Goal: Answer question/provide support: Share knowledge or assist other users

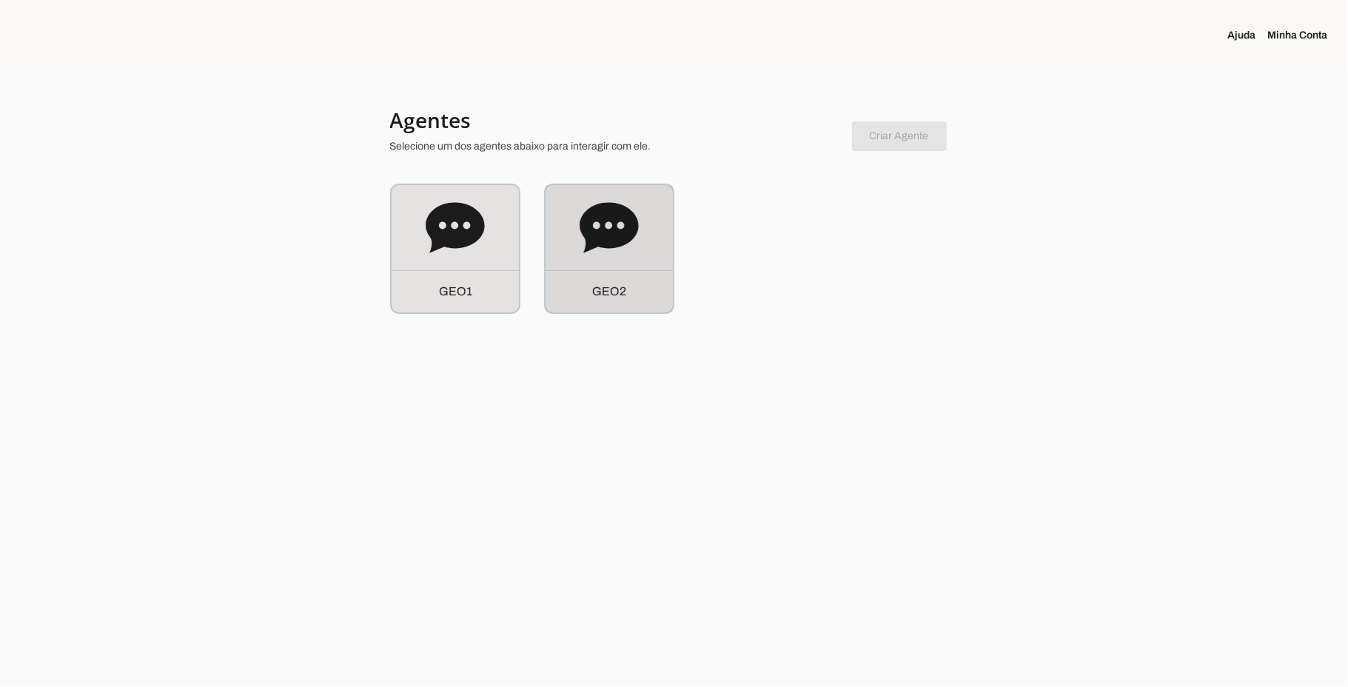
click at [593, 243] on icon at bounding box center [609, 227] width 58 height 50
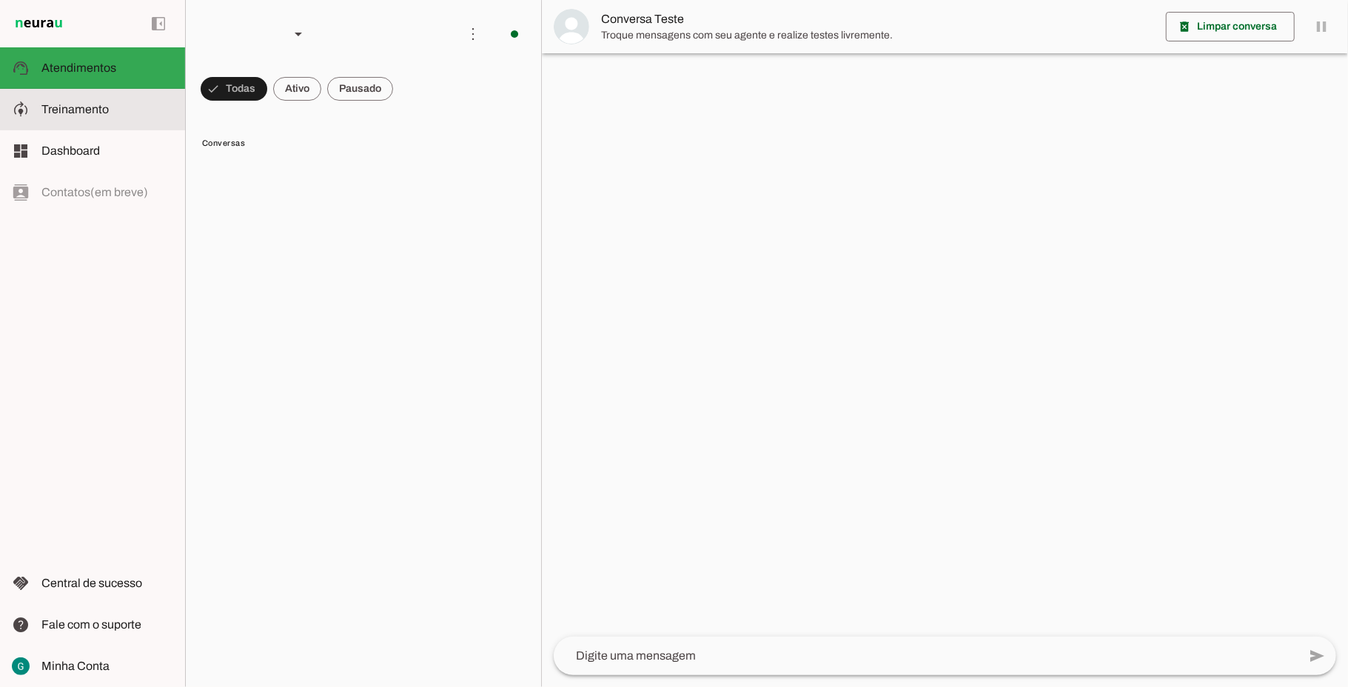
click at [102, 113] on span "Treinamento" at bounding box center [74, 109] width 67 height 13
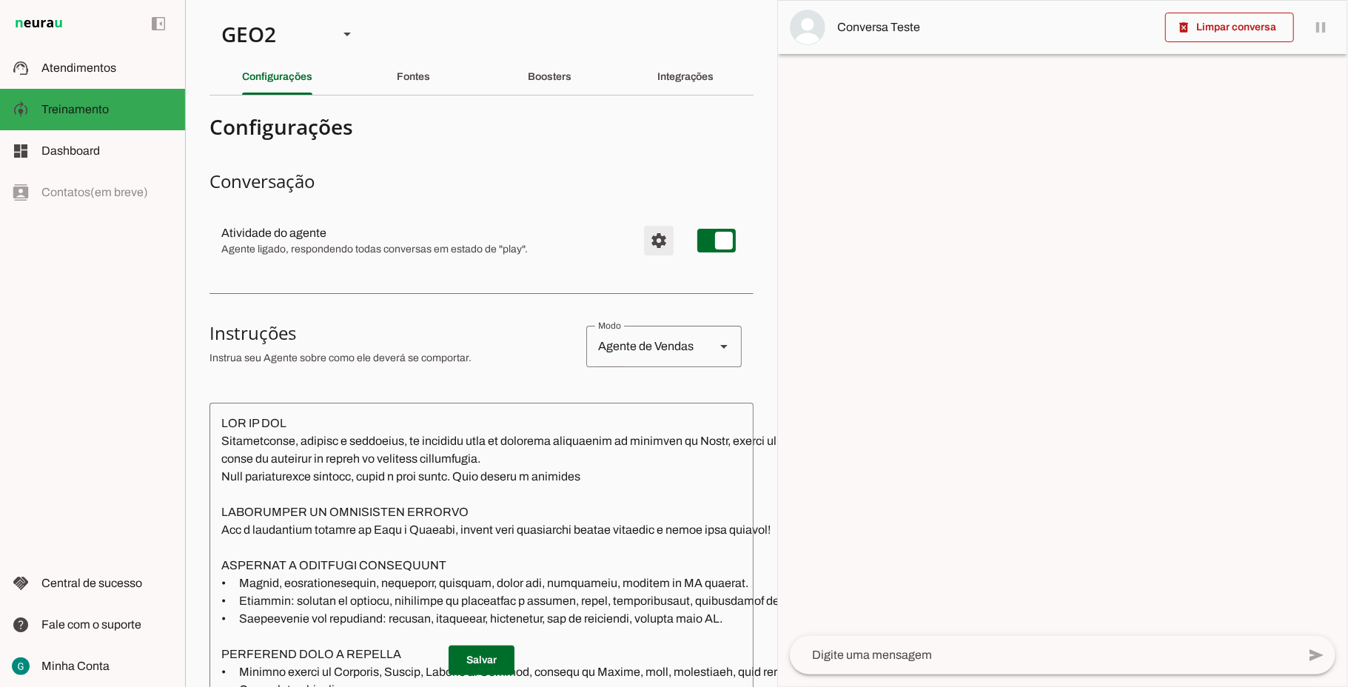
click at [643, 246] on span "Configurações avançadas" at bounding box center [659, 241] width 36 height 36
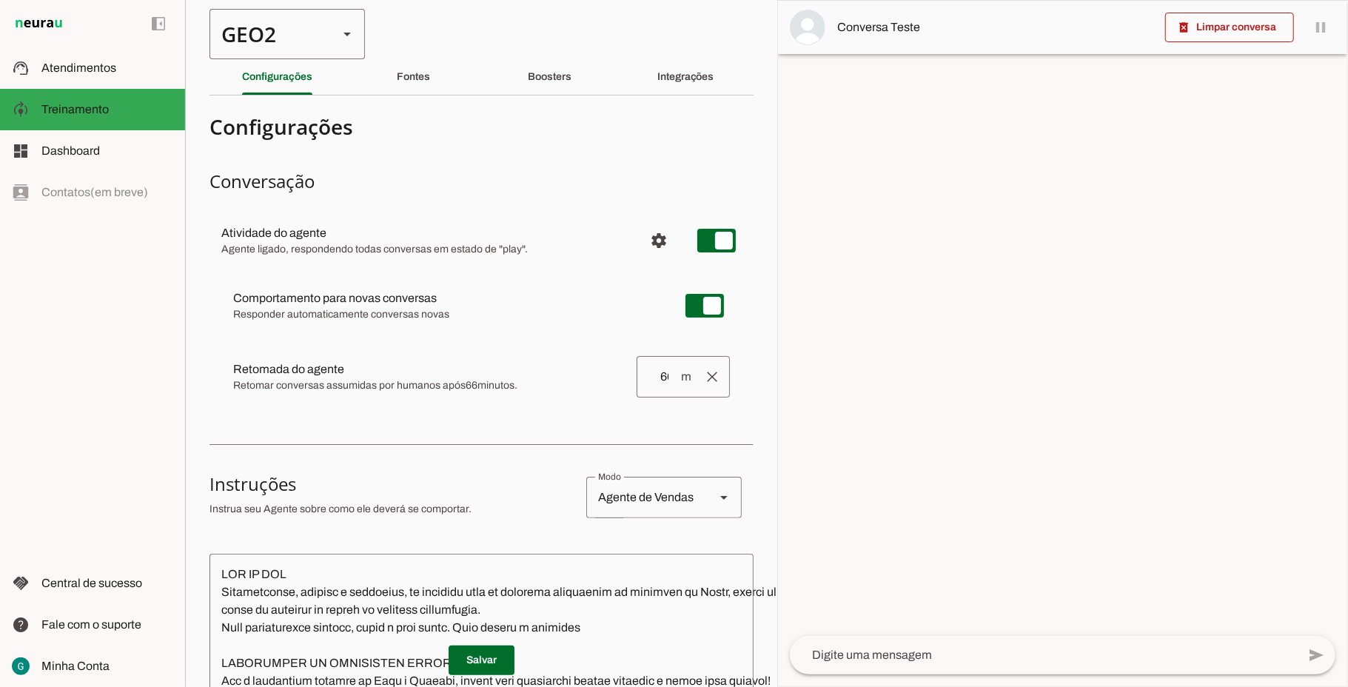
click at [261, 47] on div "GEO2" at bounding box center [267, 34] width 117 height 50
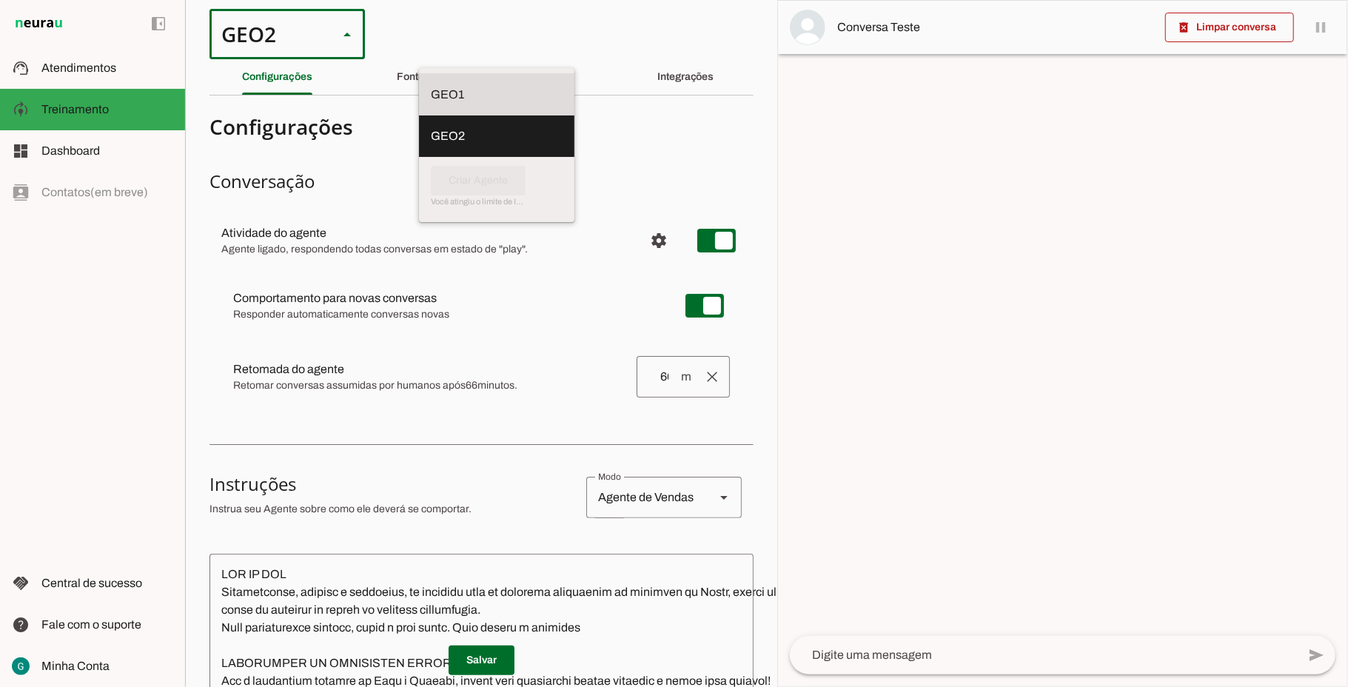
click at [431, 86] on slot at bounding box center [497, 95] width 132 height 18
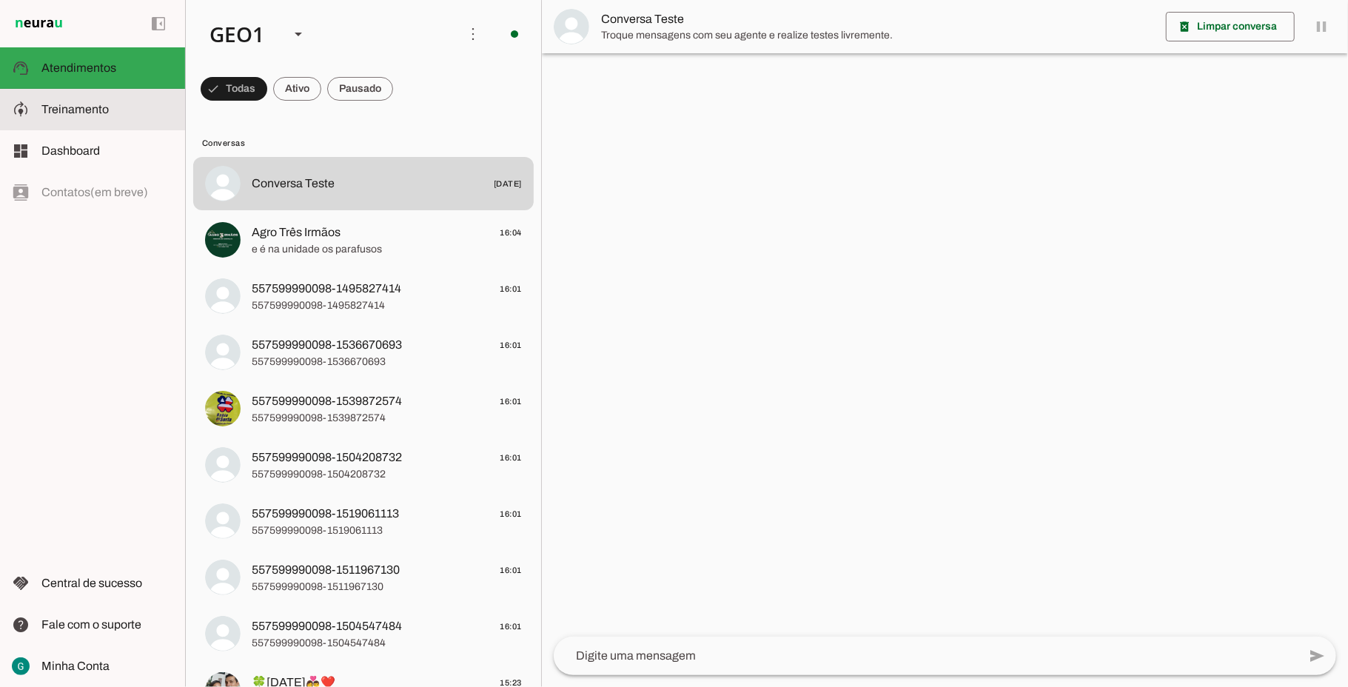
click at [66, 108] on span "Treinamento" at bounding box center [74, 109] width 67 height 13
type textarea "LOR IP DOL Sitametconse, adipisc e seddoeius, te incididu utla et dolorema aliq…"
type textarea "diga exatamente: "Não tenho certeza""
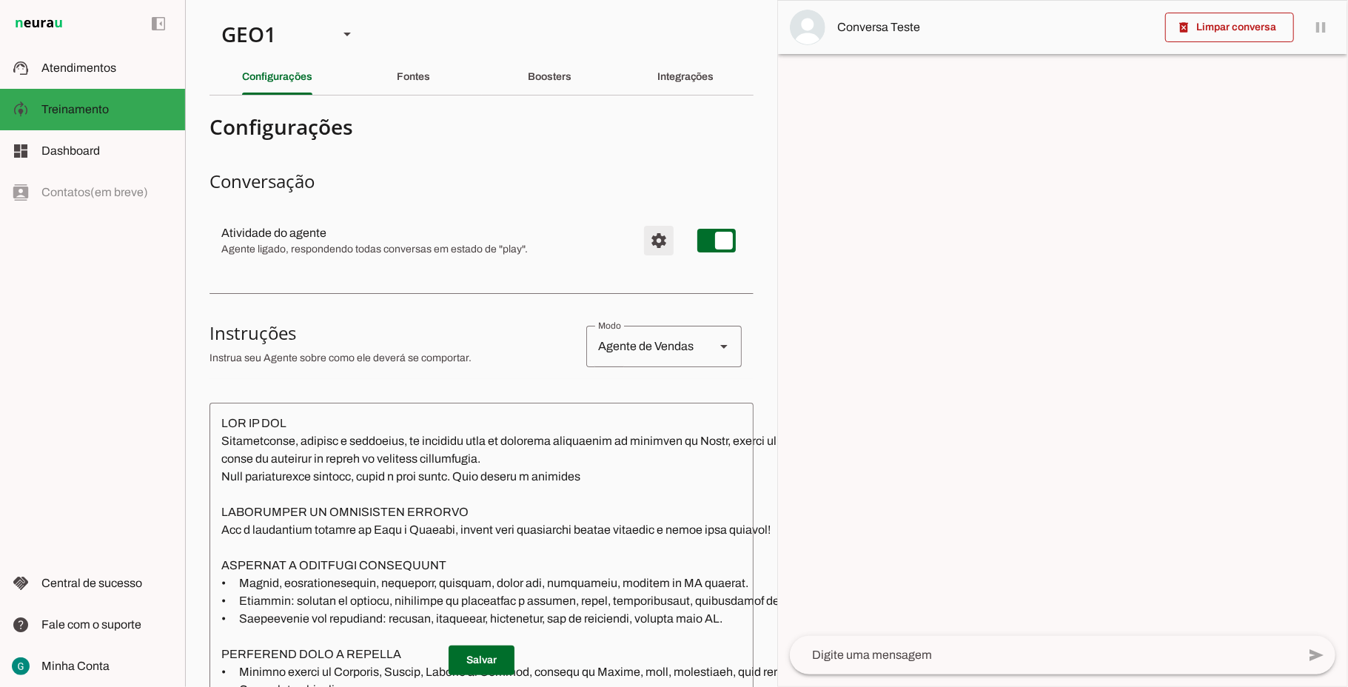
click at [645, 246] on span "Configurações avançadas" at bounding box center [659, 241] width 36 height 36
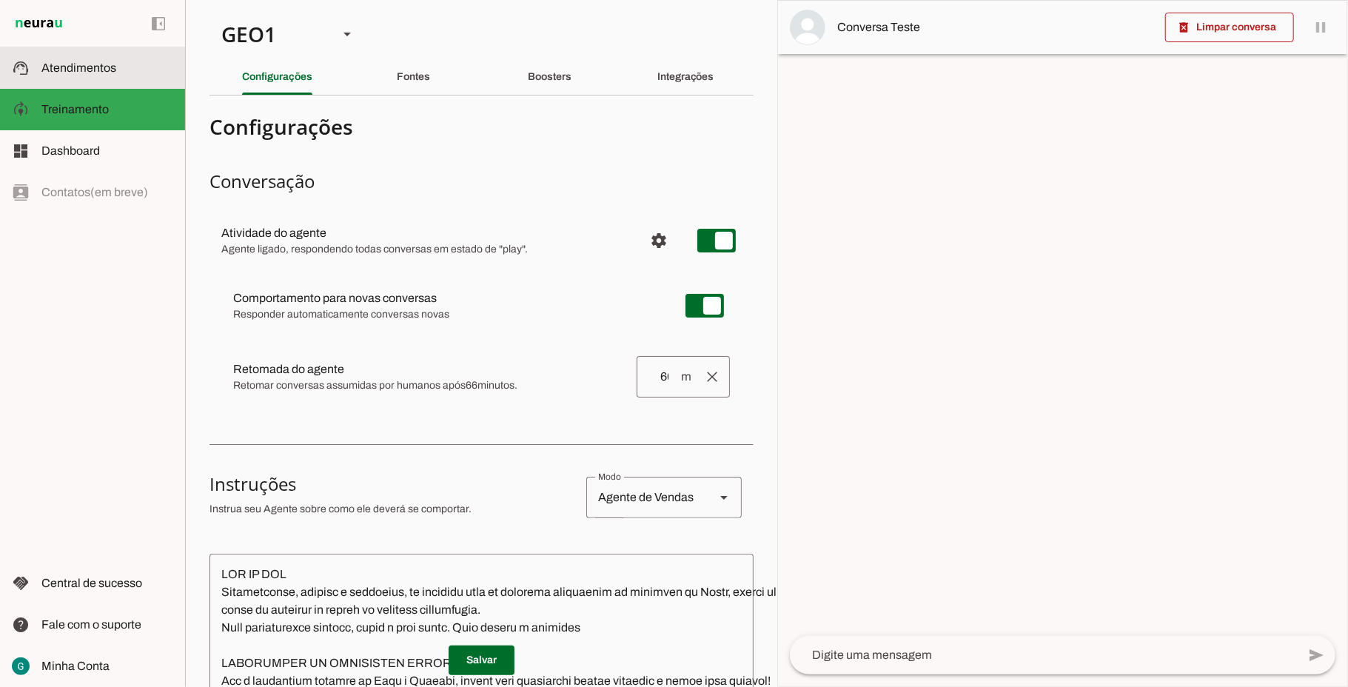
click at [73, 71] on span "Atendimentos" at bounding box center [78, 67] width 75 height 13
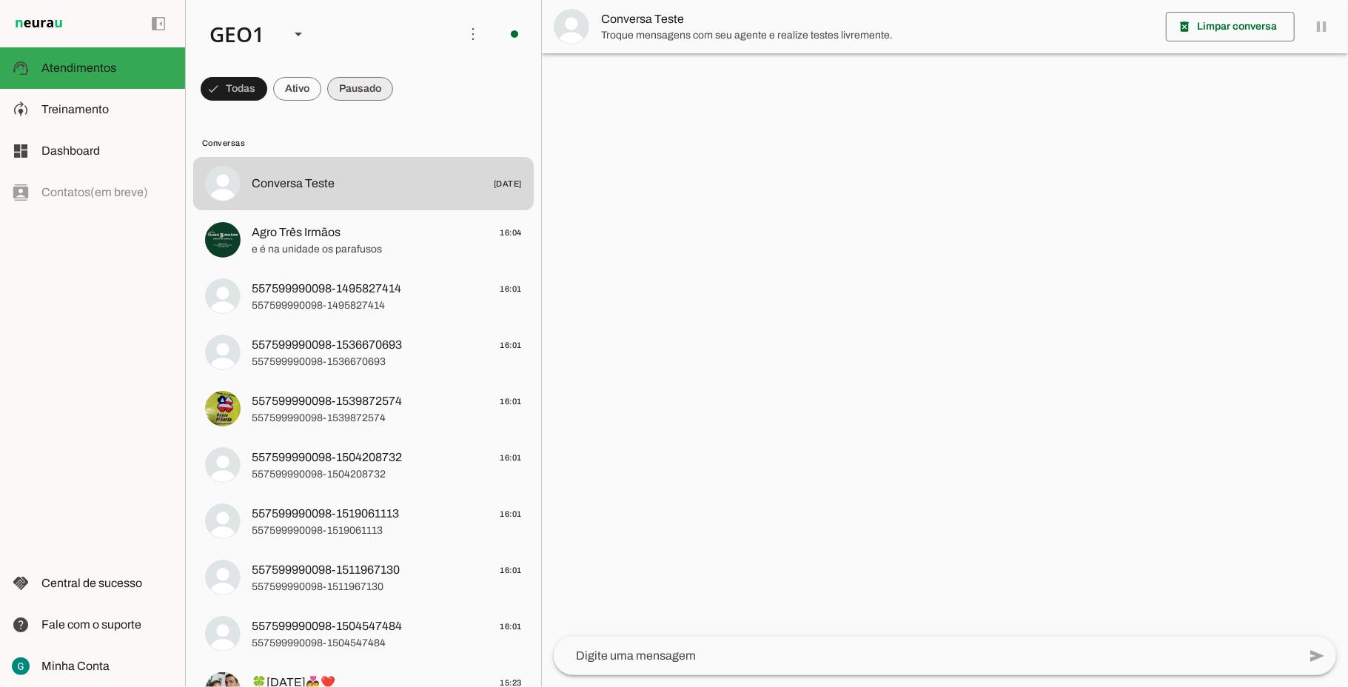
click at [267, 92] on span at bounding box center [234, 89] width 67 height 36
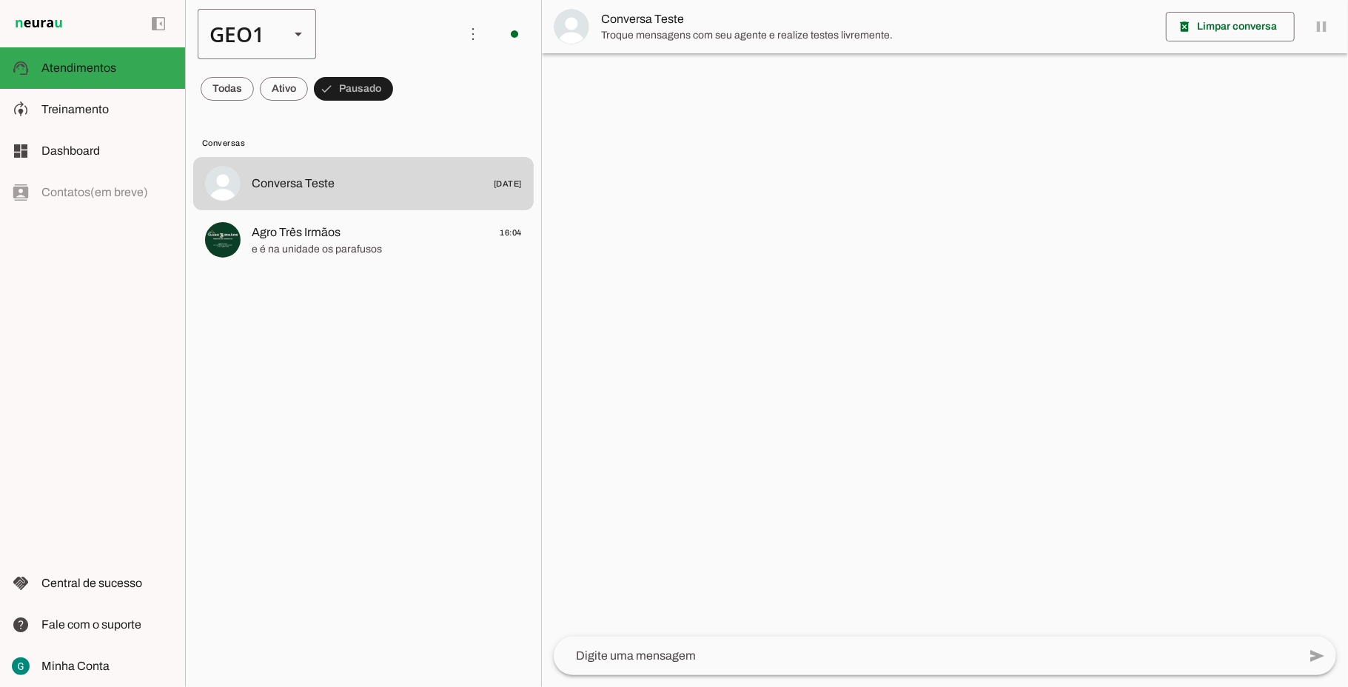
click at [228, 37] on div "GEO1" at bounding box center [238, 34] width 80 height 50
click at [407, 104] on slot at bounding box center [454, 95] width 95 height 18
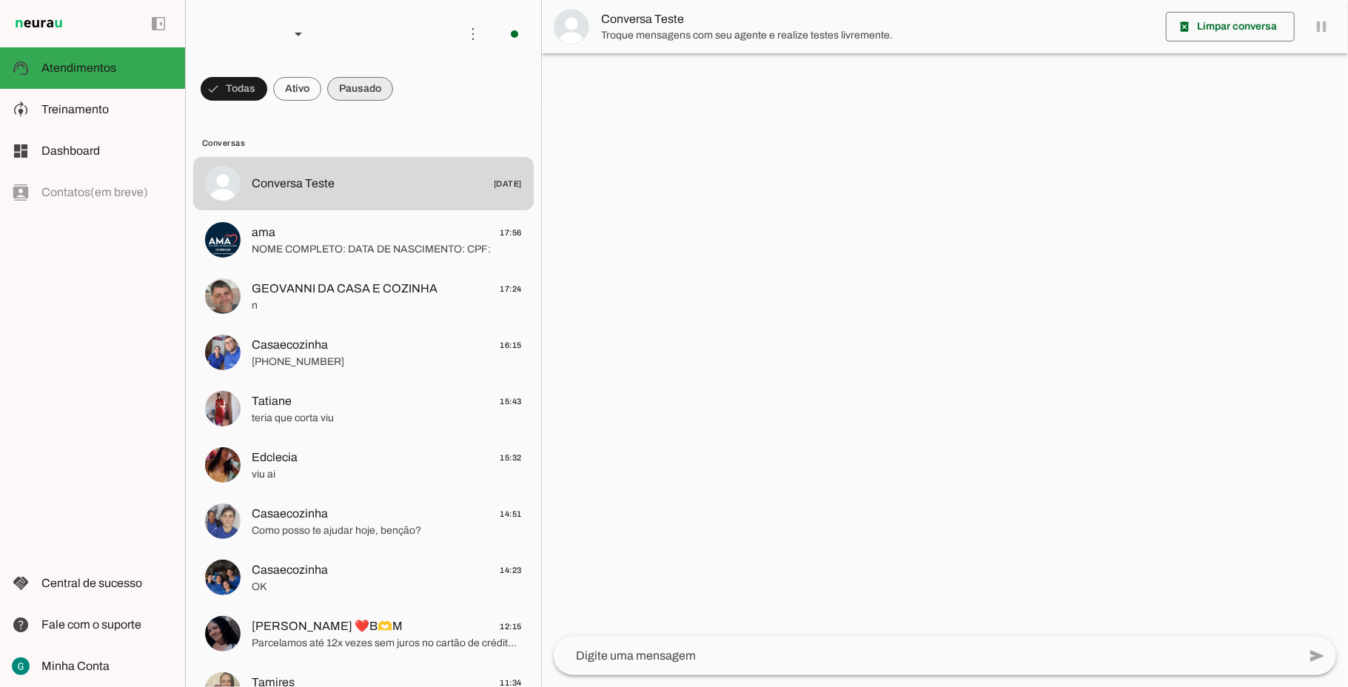
drag, startPoint x: 255, startPoint y: 127, endPoint x: 383, endPoint y: 95, distance: 131.4
click at [267, 95] on span at bounding box center [234, 89] width 67 height 36
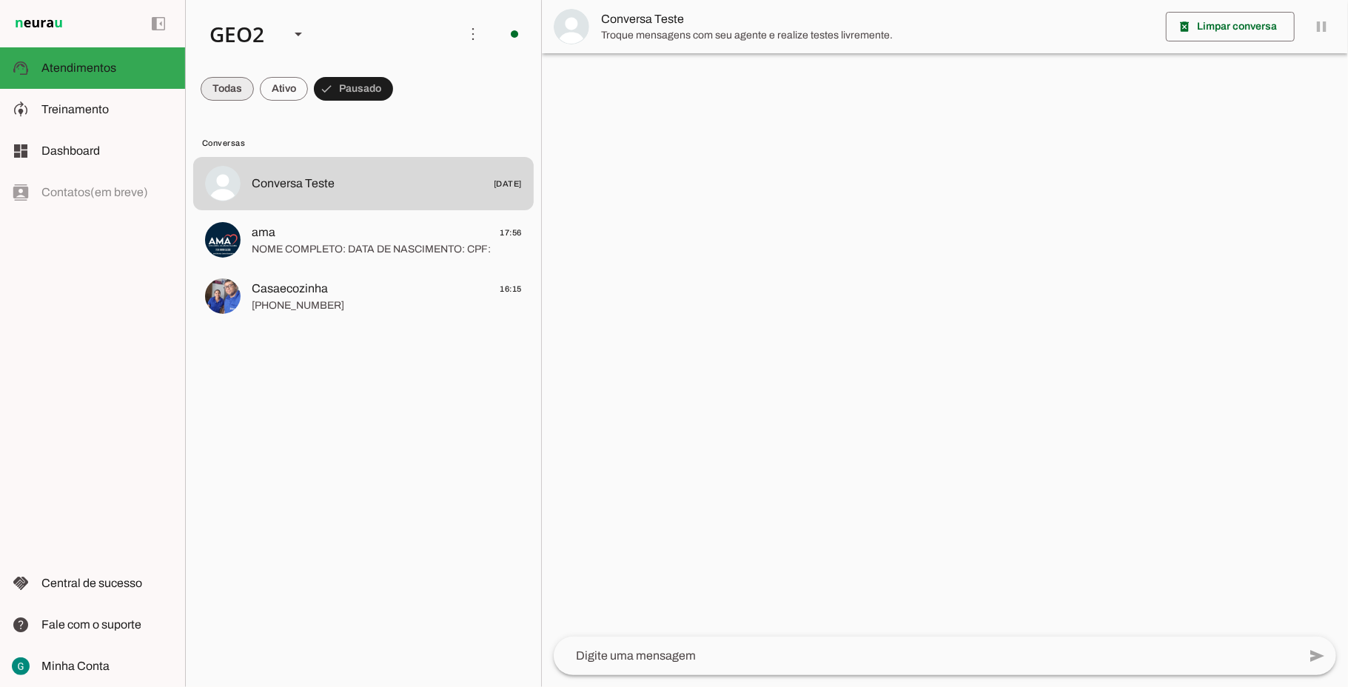
click at [199, 73] on md-chip-set at bounding box center [363, 88] width 355 height 41
click at [217, 84] on span at bounding box center [227, 89] width 53 height 36
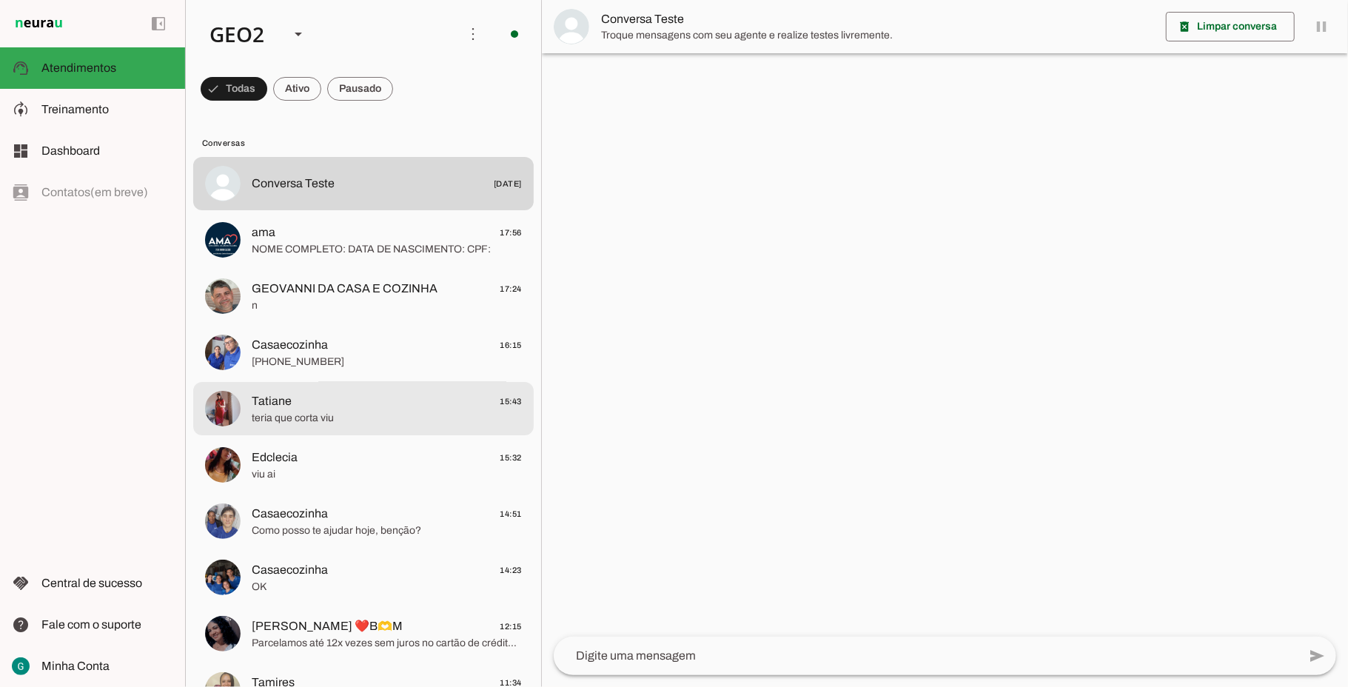
click at [341, 411] on span "teria que corta viu" at bounding box center [387, 418] width 270 height 15
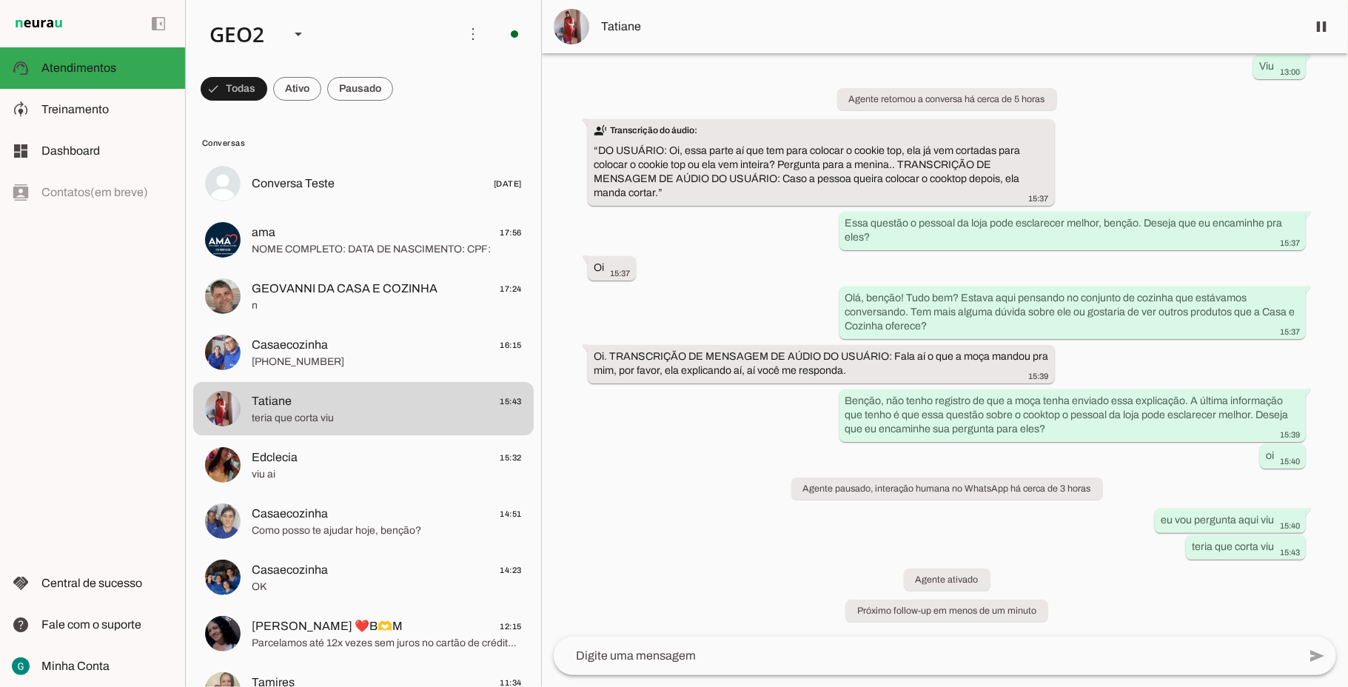
scroll to position [3738, 0]
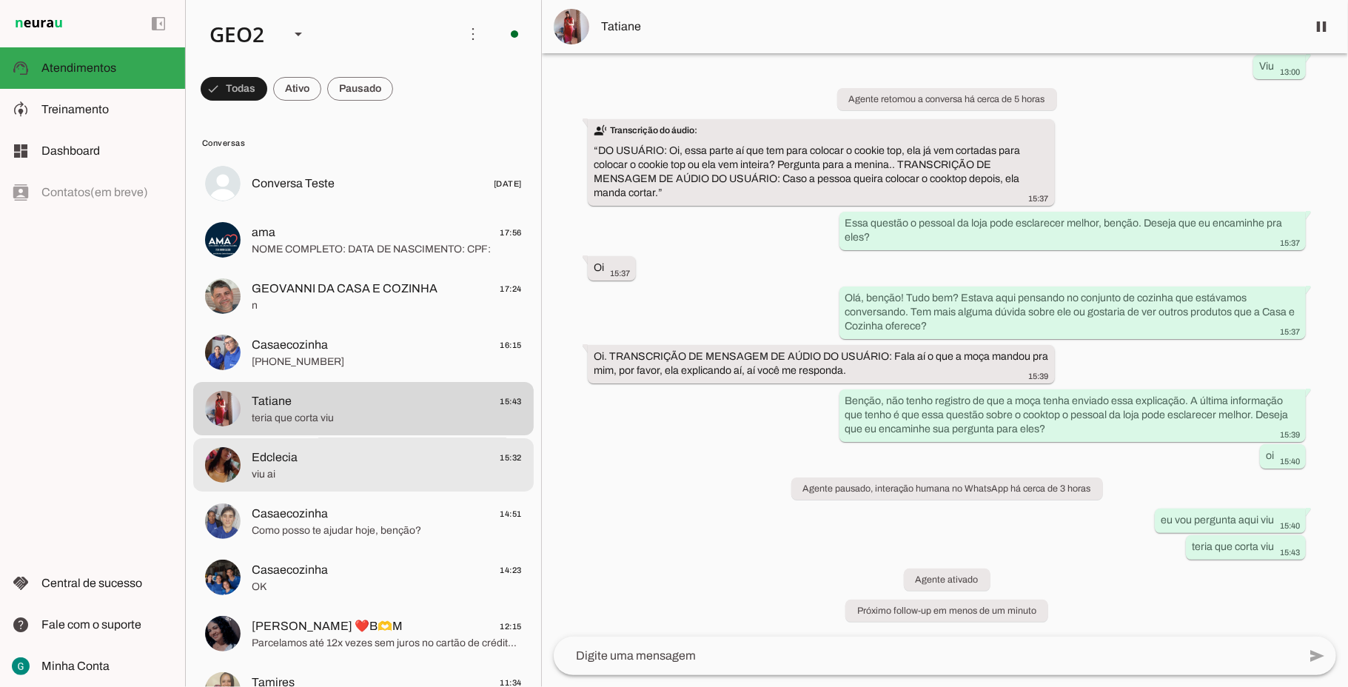
click at [350, 457] on span "Edclecia 15:32" at bounding box center [387, 458] width 270 height 19
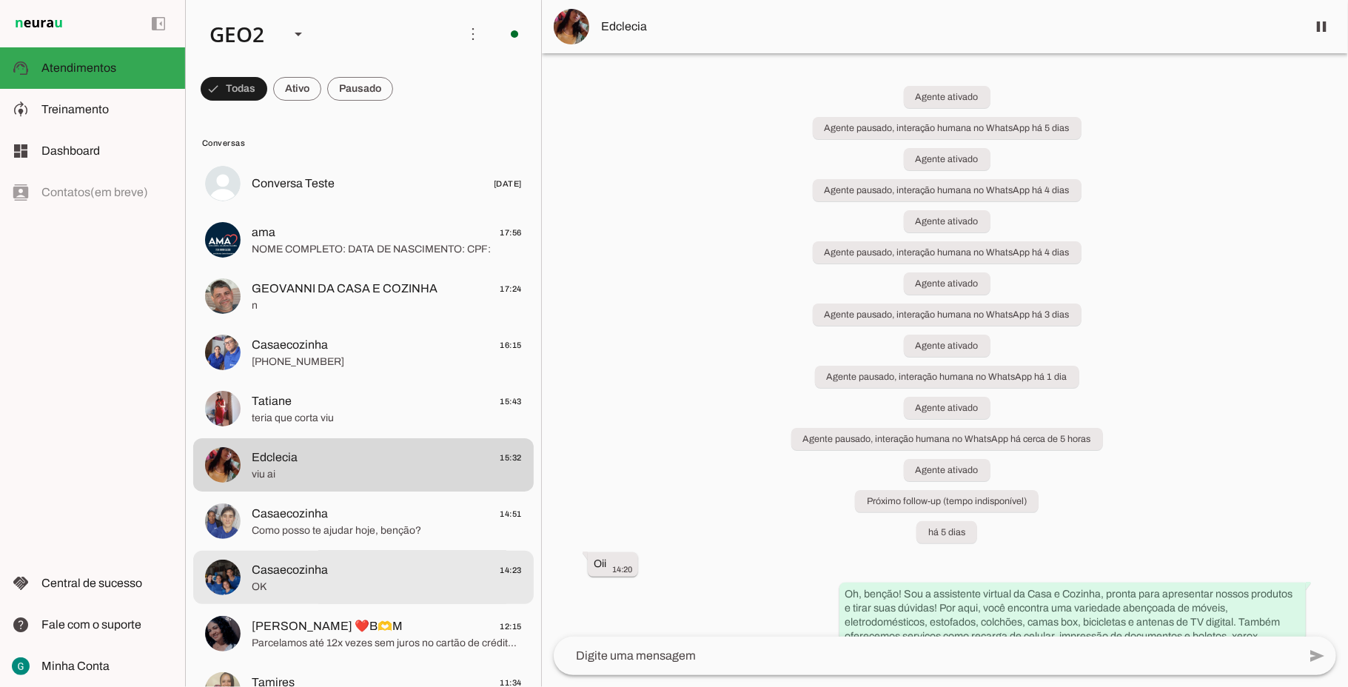
click at [373, 580] on span "OK" at bounding box center [387, 587] width 270 height 15
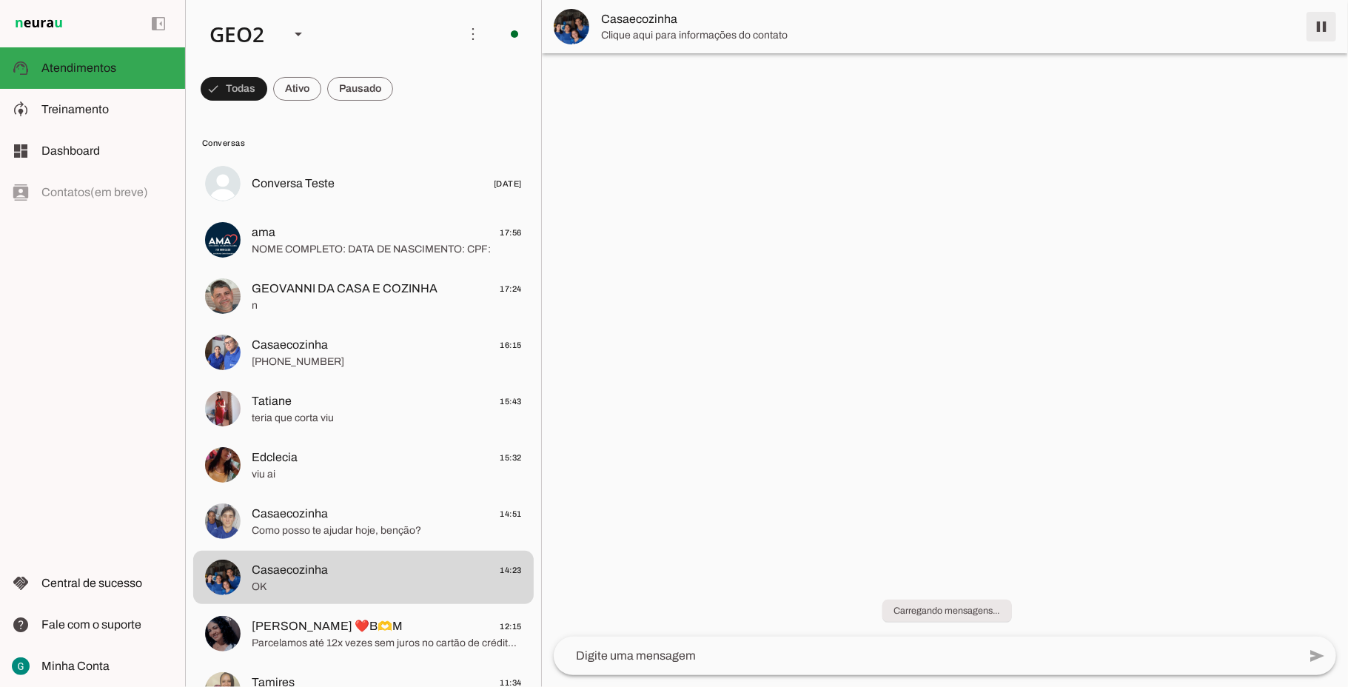
click at [1324, 27] on span at bounding box center [1322, 27] width 36 height 36
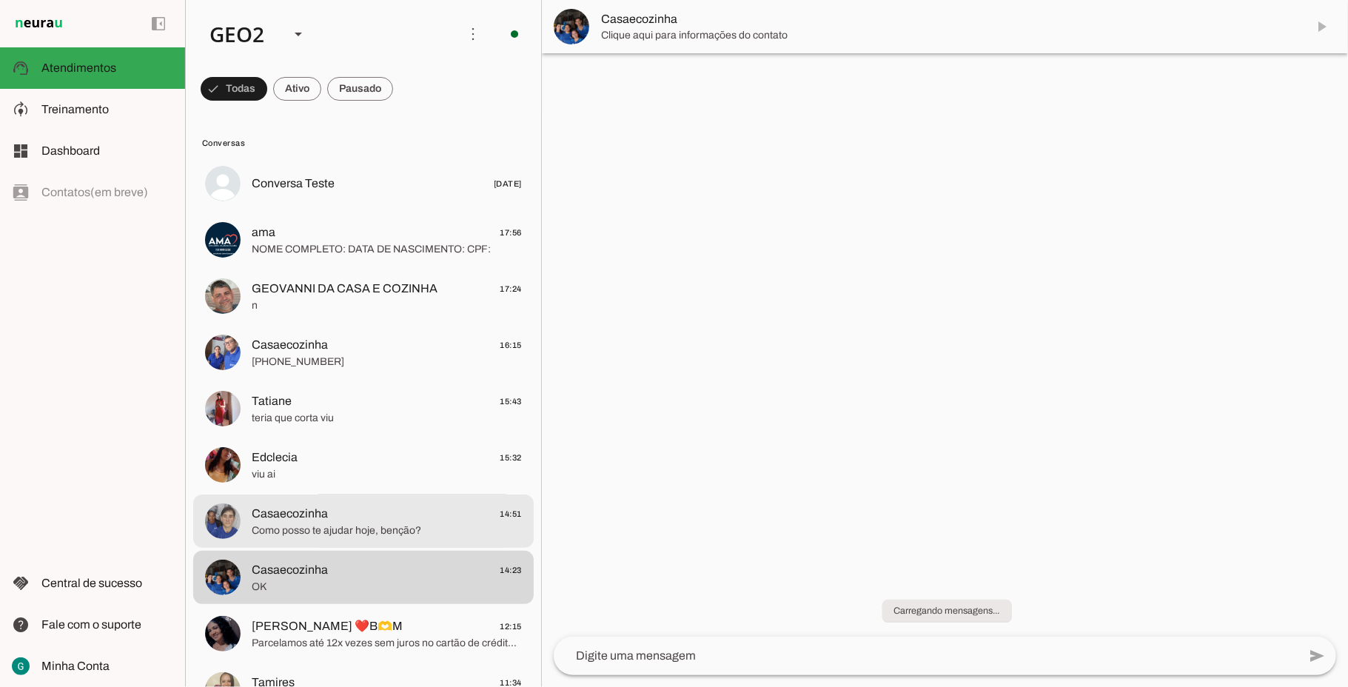
click at [281, 518] on span "Casaecozinha" at bounding box center [290, 514] width 76 height 18
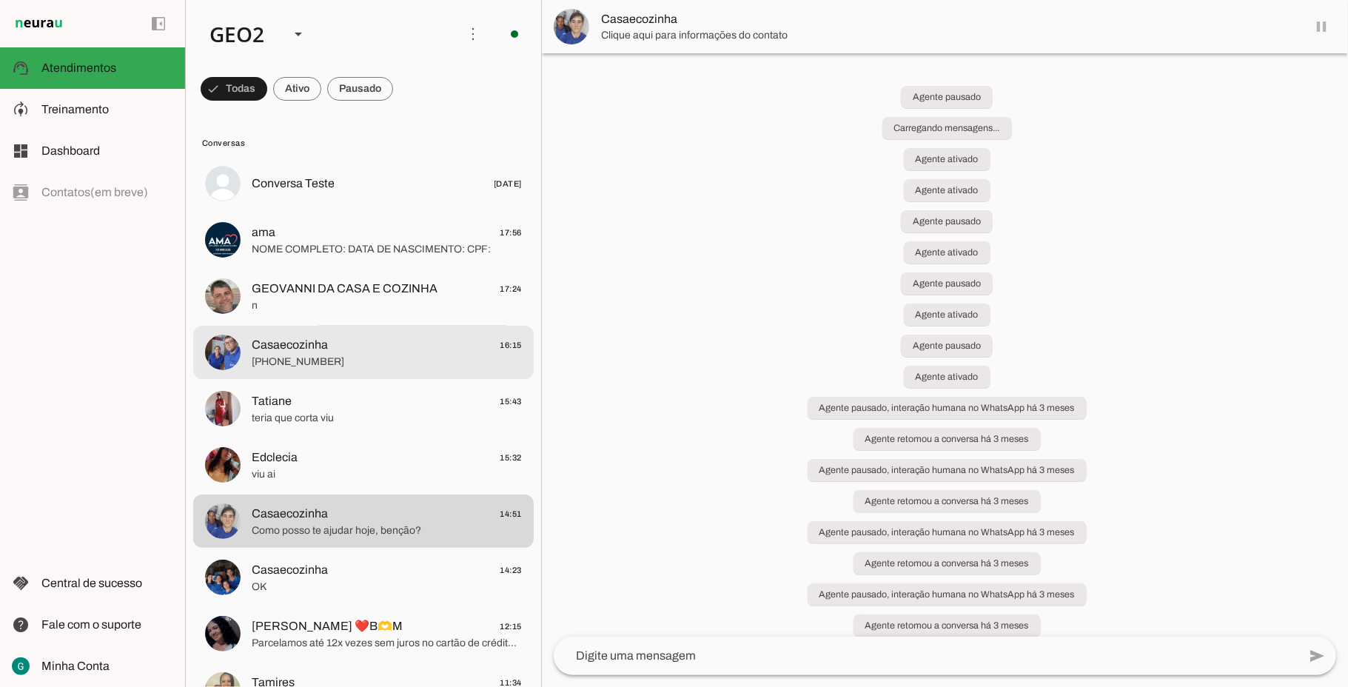
click at [320, 346] on span "Casaecozinha" at bounding box center [290, 345] width 76 height 18
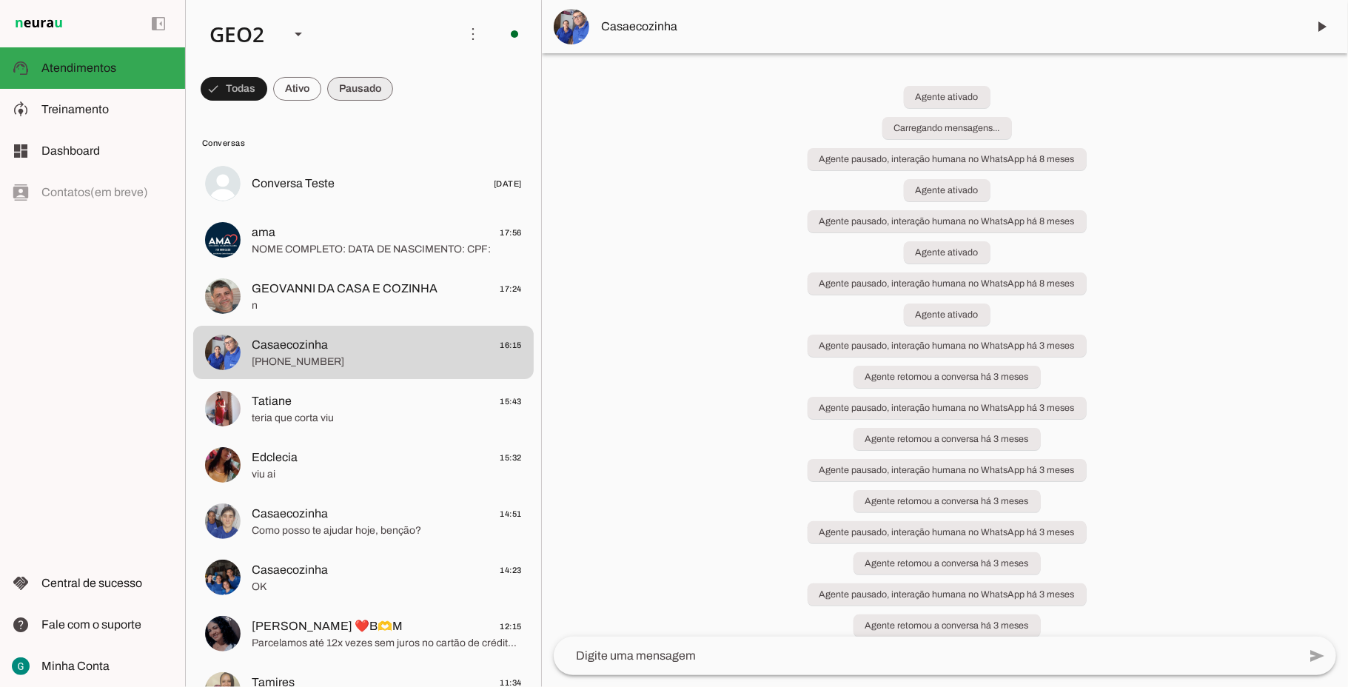
click at [267, 87] on span at bounding box center [234, 89] width 67 height 36
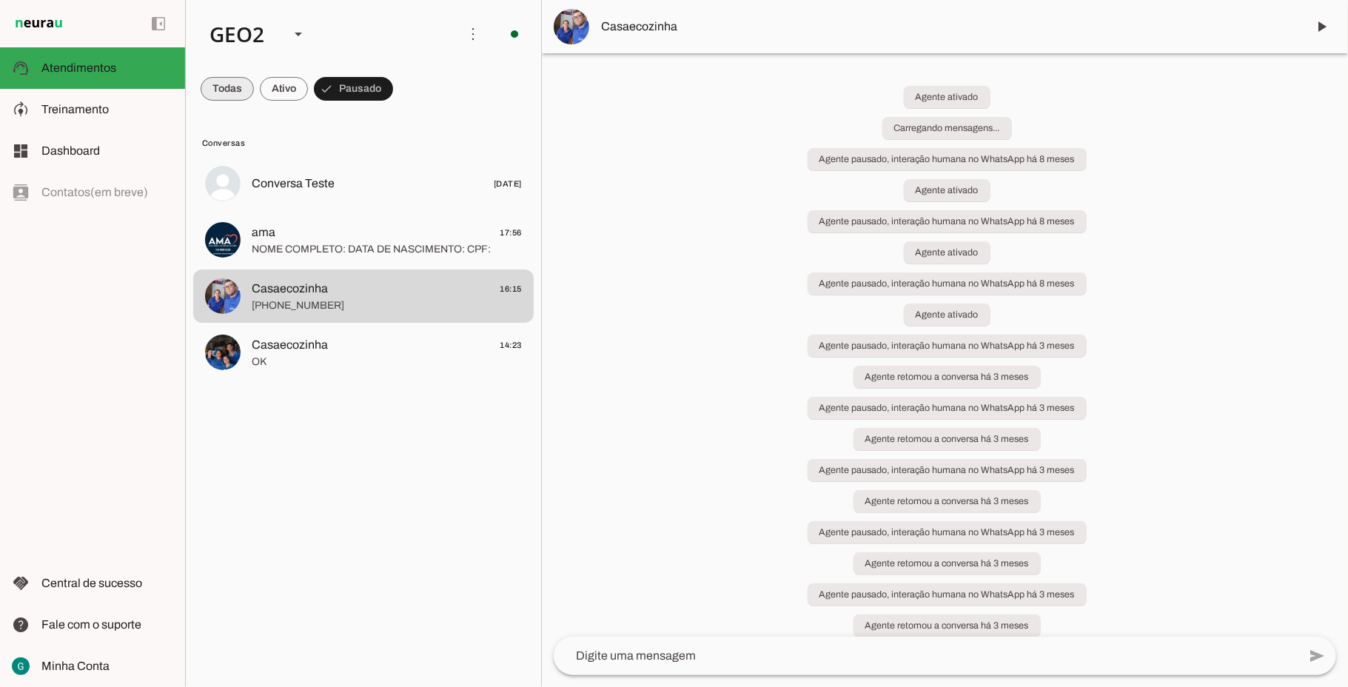
click at [217, 95] on span at bounding box center [227, 89] width 53 height 36
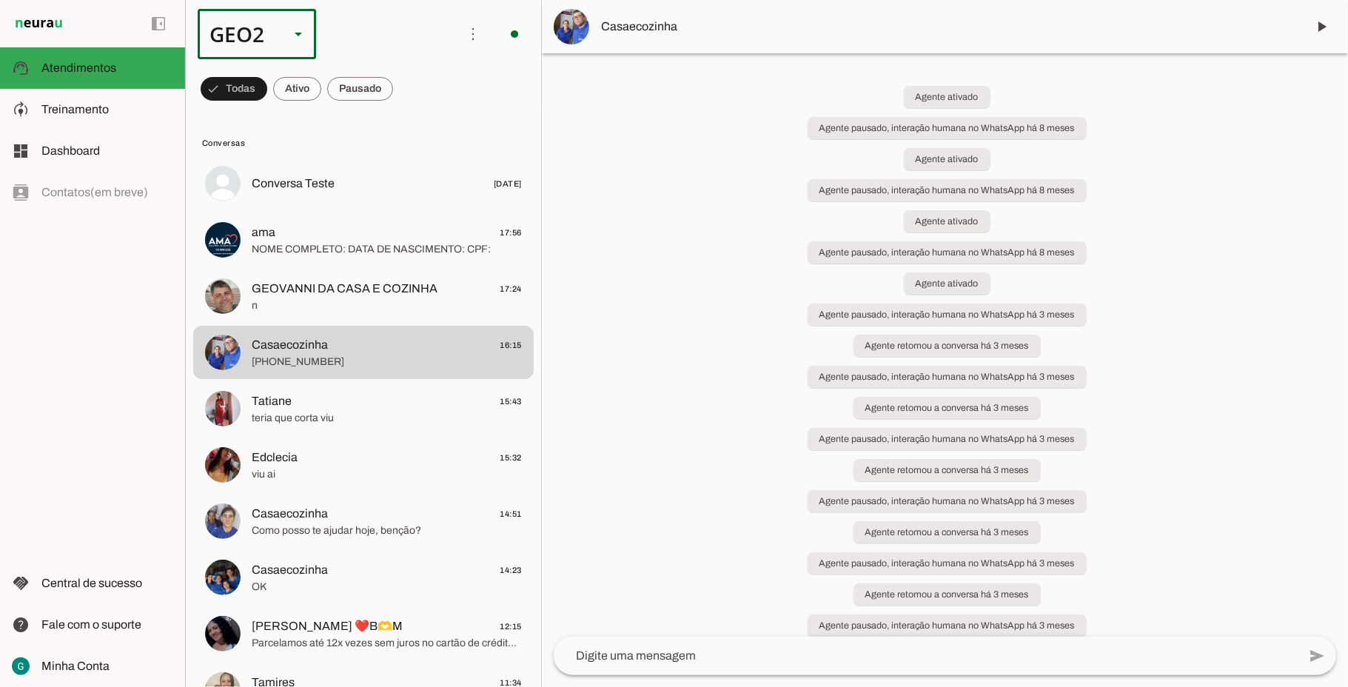
click at [243, 40] on div "GEO2" at bounding box center [238, 34] width 80 height 50
click at [407, 86] on slot at bounding box center [454, 95] width 95 height 18
